Goal: Entertainment & Leisure: Consume media (video, audio)

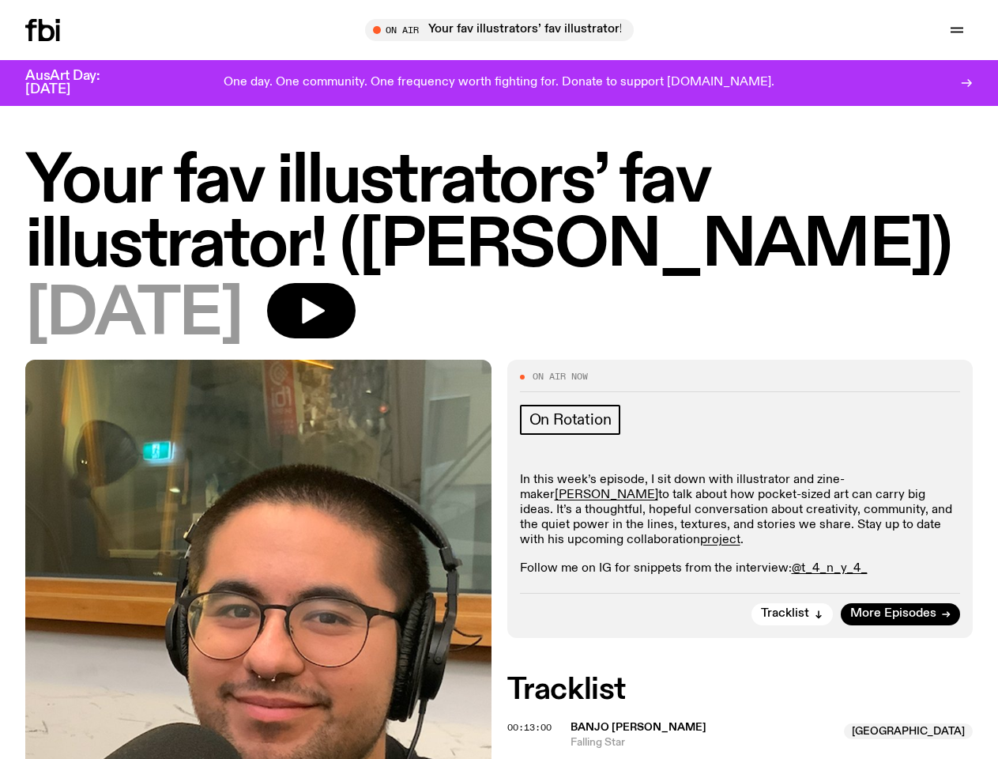
click at [0, 0] on icon "button" at bounding box center [0, 0] width 0 height 0
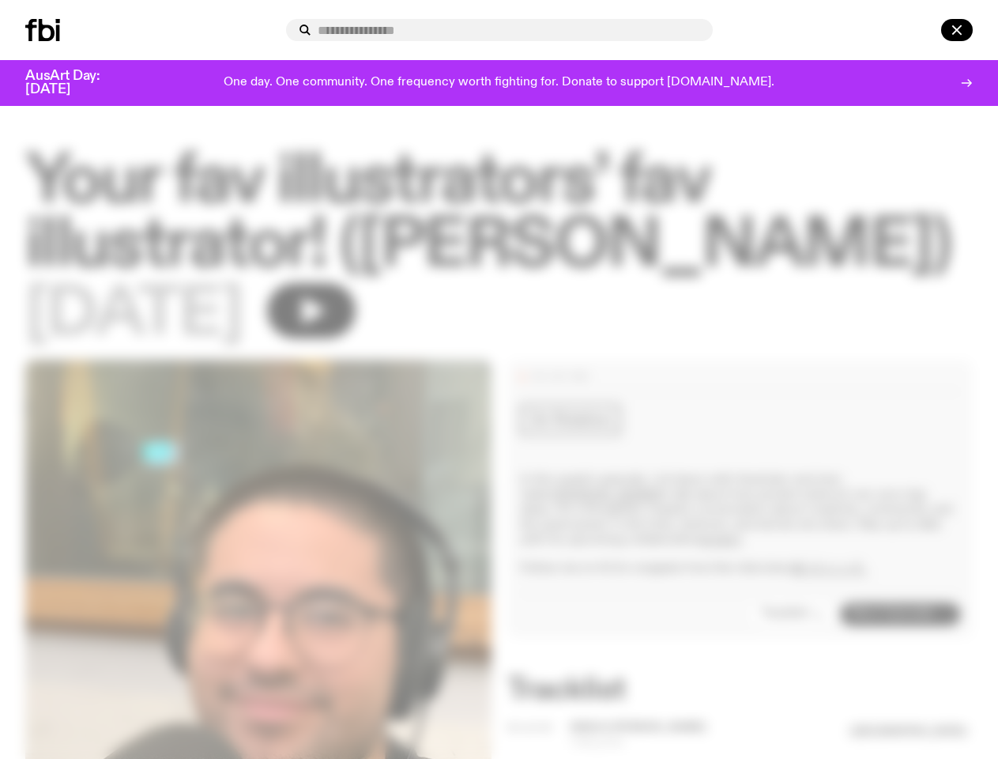
click at [506, 30] on input "text" at bounding box center [509, 30] width 383 height 13
click at [700, 30] on input "text" at bounding box center [509, 30] width 383 height 13
click at [920, 30] on div at bounding box center [935, 30] width 76 height 22
click at [364, 326] on div at bounding box center [499, 379] width 998 height 759
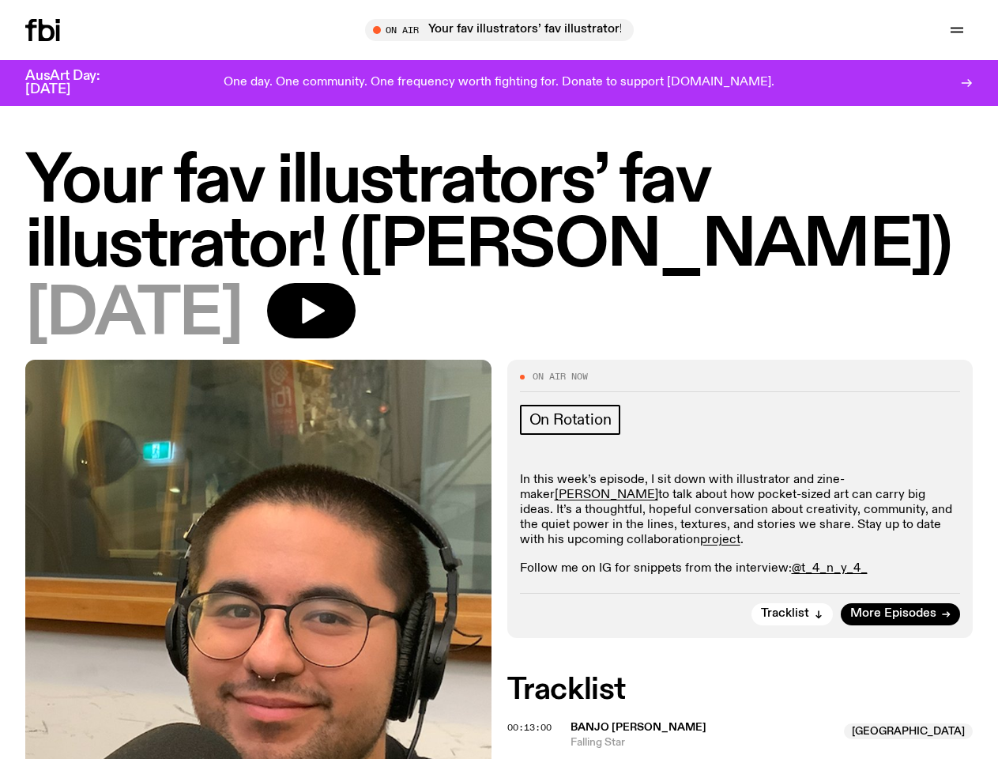
click at [794, 643] on div at bounding box center [499, 379] width 998 height 759
click at [532, 734] on span "00:13:00" at bounding box center [529, 727] width 44 height 13
click at [747, 735] on span "Banjo [PERSON_NAME]" at bounding box center [703, 727] width 265 height 15
